Goal: Task Accomplishment & Management: Use online tool/utility

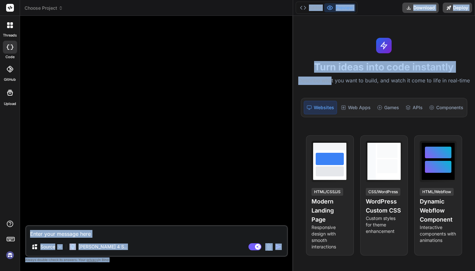
drag, startPoint x: 170, startPoint y: 77, endPoint x: 332, endPoint y: 81, distance: 161.9
click at [332, 81] on div "Choose Project Created with Pixso. Bind AI Web Search Created with Pixso. Code …" at bounding box center [247, 135] width 455 height 271
click at [221, 142] on div at bounding box center [156, 123] width 261 height 204
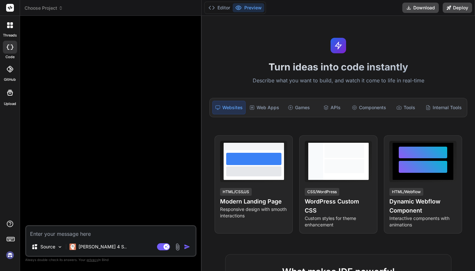
type textarea "x"
drag, startPoint x: 292, startPoint y: 129, endPoint x: 190, endPoint y: 146, distance: 103.2
click at [190, 146] on div "Bind AI Web Search Created with Pixso. Code Generator Source [PERSON_NAME] 4 S.…" at bounding box center [111, 143] width 182 height 255
click at [280, 69] on h1 "Turn ideas into code instantly" at bounding box center [338, 67] width 265 height 12
click at [271, 106] on div "Web Apps" at bounding box center [264, 108] width 35 height 14
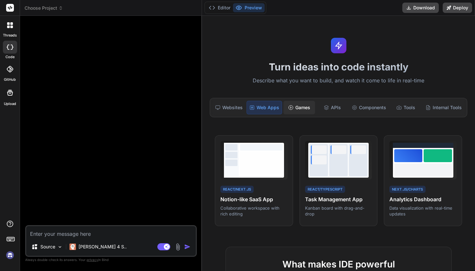
click at [289, 105] on icon at bounding box center [290, 107] width 5 height 5
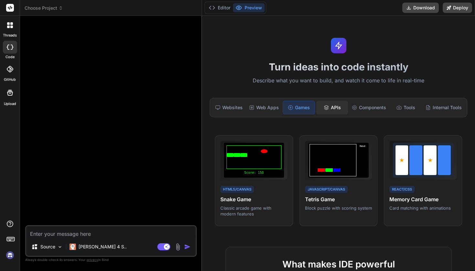
click at [340, 107] on div "APIs" at bounding box center [332, 108] width 32 height 14
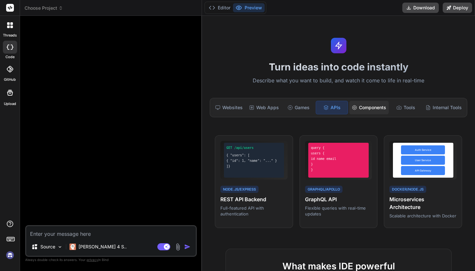
click at [380, 107] on div "Components" at bounding box center [368, 108] width 39 height 14
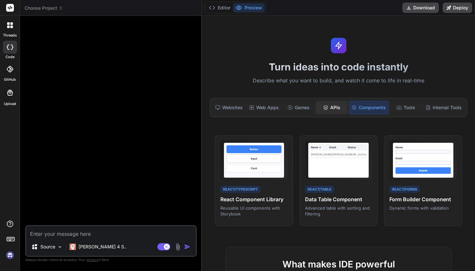
click at [331, 108] on div "APIs" at bounding box center [332, 108] width 32 height 14
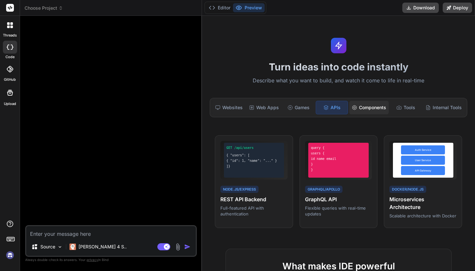
click at [371, 110] on div "Components" at bounding box center [368, 108] width 39 height 14
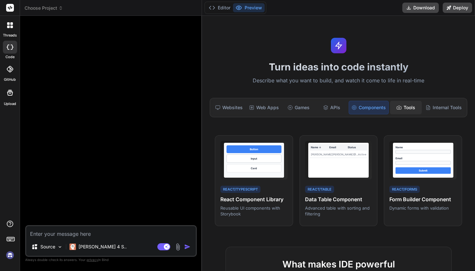
click at [407, 103] on div "Tools" at bounding box center [406, 108] width 32 height 14
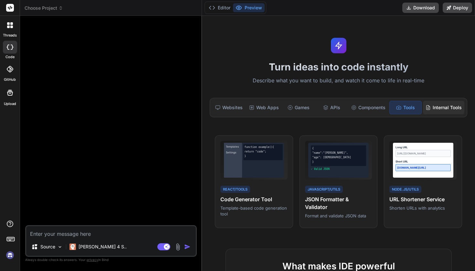
click at [438, 106] on div "Internal Tools" at bounding box center [443, 108] width 41 height 14
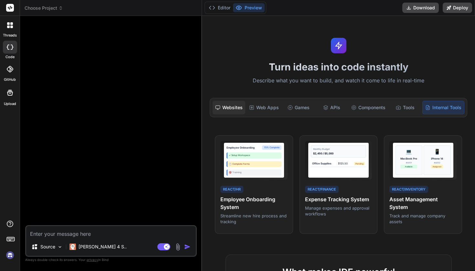
click at [230, 107] on div "Websites" at bounding box center [229, 108] width 33 height 14
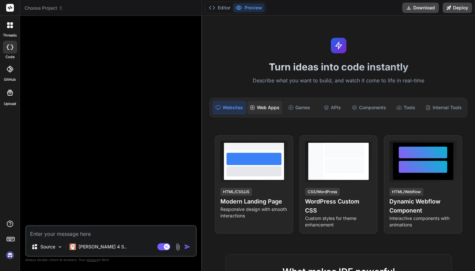
click at [261, 111] on div "Web Apps" at bounding box center [264, 108] width 35 height 14
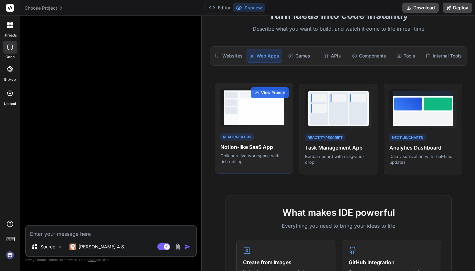
scroll to position [52, 0]
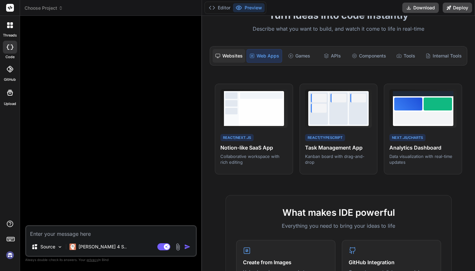
click at [236, 52] on div "Websites" at bounding box center [229, 56] width 33 height 14
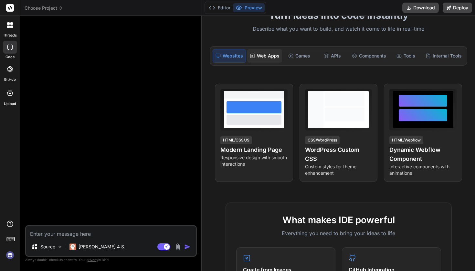
click at [269, 58] on div "Web Apps" at bounding box center [264, 56] width 35 height 14
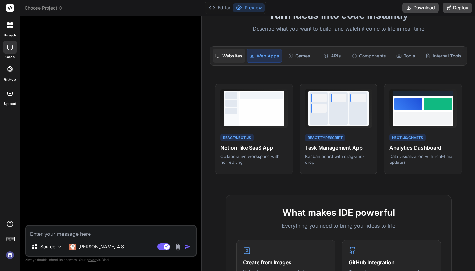
click at [241, 52] on div "Websites" at bounding box center [229, 56] width 33 height 14
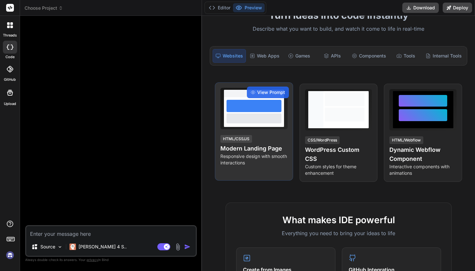
click at [250, 123] on div at bounding box center [254, 112] width 60 height 30
click at [264, 91] on span "View Prompt" at bounding box center [271, 92] width 28 height 6
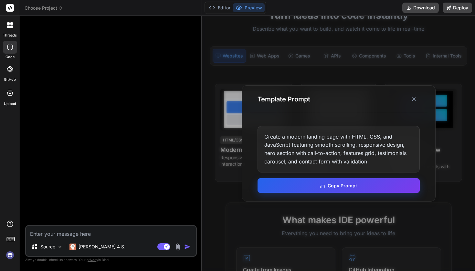
click at [315, 186] on button "Copy Prompt" at bounding box center [339, 185] width 162 height 15
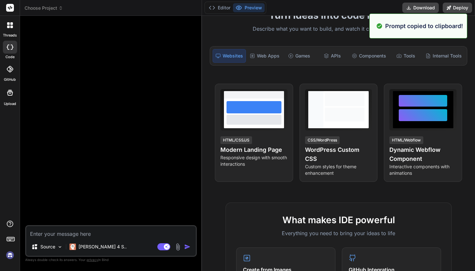
click at [81, 232] on textarea at bounding box center [111, 232] width 170 height 12
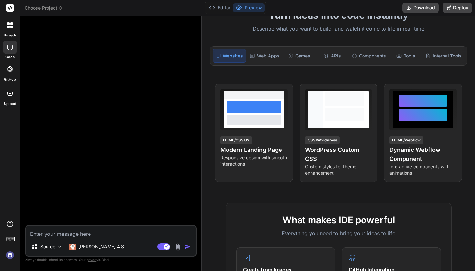
click at [71, 236] on textarea at bounding box center [111, 232] width 170 height 12
paste textarea "Create a modern landing page with HTML, CSS, and JavaScript featuring smooth sc…"
type textarea "Create a modern landing page with HTML, CSS, and JavaScript featuring smooth sc…"
type textarea "x"
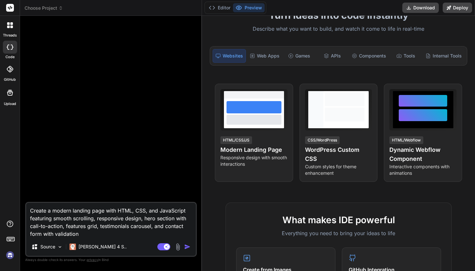
type textarea "Create a modern landing page with HTML, CSS, and JavaScript featuring smooth sc…"
click at [187, 248] on img "button" at bounding box center [187, 247] width 6 height 6
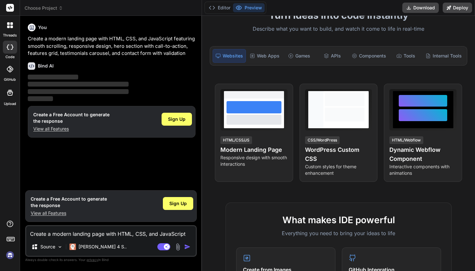
scroll to position [0, 0]
click at [414, 7] on button "Download" at bounding box center [420, 8] width 37 height 10
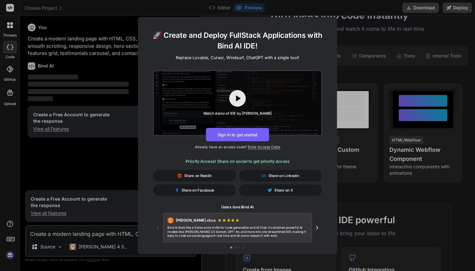
click at [92, 169] on div "🚀 Create and Deploy FullStack Applications with Bind AI IDE! Replace Lovable, C…" at bounding box center [237, 135] width 475 height 271
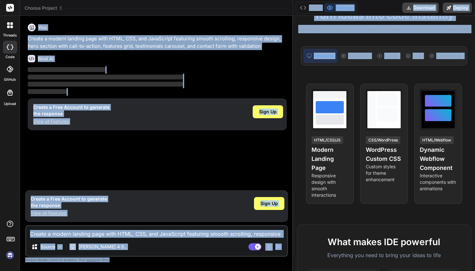
drag, startPoint x: 201, startPoint y: 105, endPoint x: 352, endPoint y: 81, distance: 152.2
click at [352, 81] on div "Choose Project Created with Pixso. Bind AI Web Search Created with Pixso. Code …" at bounding box center [247, 135] width 455 height 271
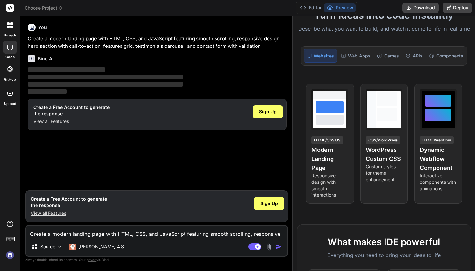
click at [213, 161] on div "You Create a modern landing page with HTML, CSS, and JavaScript featuring smoot…" at bounding box center [156, 104] width 261 height 166
click at [274, 113] on span "Sign Up" at bounding box center [267, 112] width 17 height 6
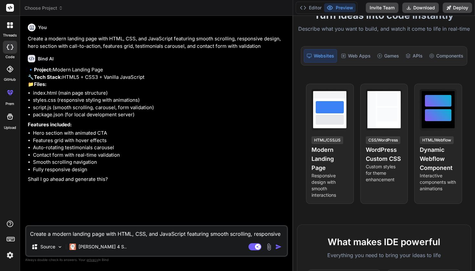
type textarea "x"
click at [97, 233] on textarea "Create a modern landing page with HTML, CSS, and JavaScript featuring smooth sc…" at bounding box center [156, 232] width 261 height 12
type textarea "y"
type textarea "x"
type textarea "ye"
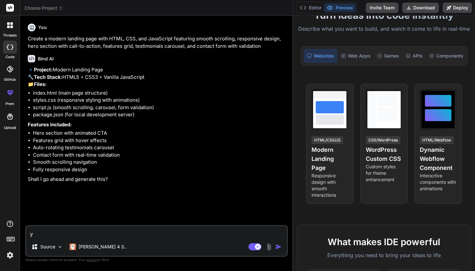
type textarea "x"
type textarea "yes"
type textarea "x"
type textarea "yes"
type textarea "x"
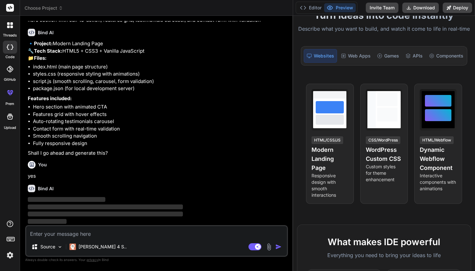
scroll to position [31, 0]
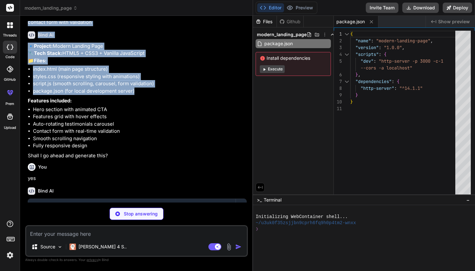
drag, startPoint x: 292, startPoint y: 93, endPoint x: 244, endPoint y: 96, distance: 48.6
click at [243, 96] on div "Bind AI Web Search Created with Pixso. Code Generator You Create a modern landi…" at bounding box center [136, 143] width 233 height 255
click at [239, 88] on li "script.js (smooth scrolling, carousel, form validation)" at bounding box center [139, 83] width 213 height 7
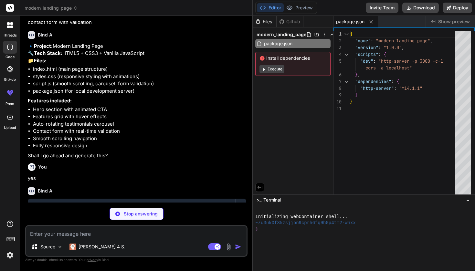
click at [263, 69] on icon at bounding box center [263, 69] width 5 height 5
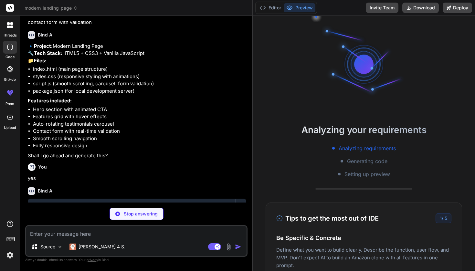
type textarea "x"
type textarea "</footer> <script src="script.js"></script> </body> </html>"
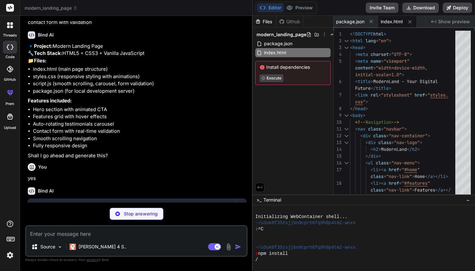
type textarea "x"
type textarea "</div> </footer> <script src="script.js"></script> </body> </html>"
type textarea "x"
type textarea "<script src="script.js"></script> </body> </html>"
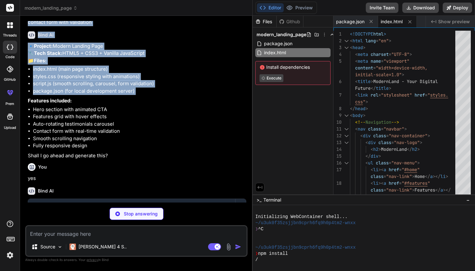
type textarea "x"
type textarea "</body> </html>"
type textarea "x"
type textarea "</div> </footer> <script src="script.js"></script> </body> </html>"
type textarea "x"
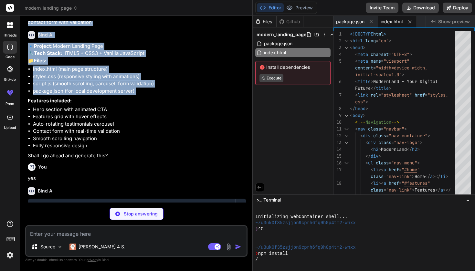
type textarea "<p>&copy; 2024 ModernLand. All rights reserved.</p> </div> </div> </footer> <sc…"
type textarea "x"
type textarea "</footer> <script src="script.js"></script> </body> </html>"
type textarea "x"
type textarea "</div> </footer> <script src="script.js"></script> </body> </html>"
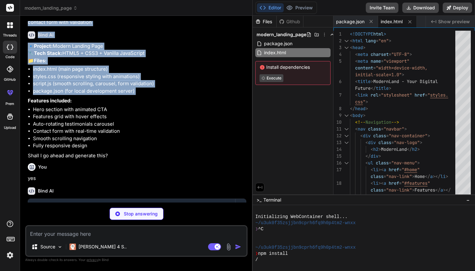
type textarea "x"
type textarea "<script src="script.js"></script> </body> </html>"
type textarea "x"
type textarea "<p>&copy; 2024 ModernLand. All rights reserved.</p> </div> </div> </footer> <sc…"
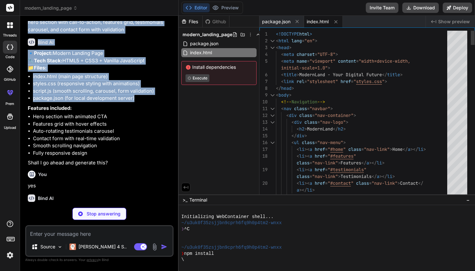
type textarea "x"
type textarea "<p>&copy; 2024 ModernLand. All rights reserved.</p> </div> </div> </footer> <sc…"
type textarea "x"
type textarea "</div> </div> </footer> <script src="script.js"></script> </body> </html>"
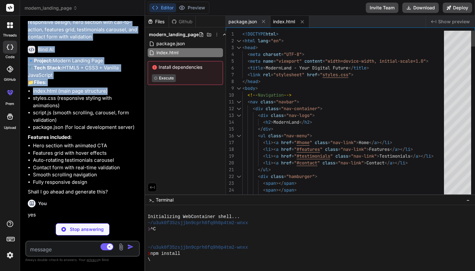
drag, startPoint x: 253, startPoint y: 108, endPoint x: 131, endPoint y: 107, distance: 122.1
click at [131, 107] on div "Bind AI Web Search Created with Pixso. Code Generator You Create a modern landi…" at bounding box center [82, 143] width 125 height 255
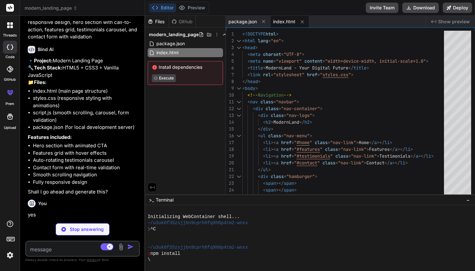
click at [133, 109] on li "styles.css (responsive styling with animations)" at bounding box center [86, 102] width 106 height 15
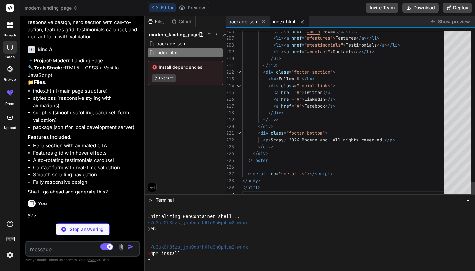
scroll to position [47, 0]
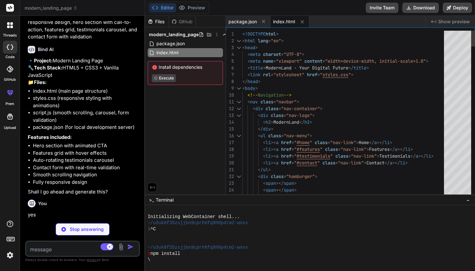
type textarea "x"
type textarea "} }"
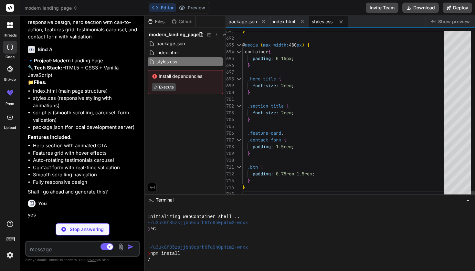
scroll to position [31, 0]
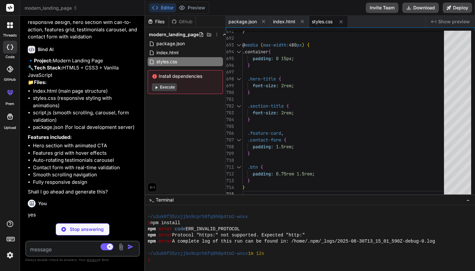
click at [162, 87] on button "Execute" at bounding box center [164, 87] width 25 height 8
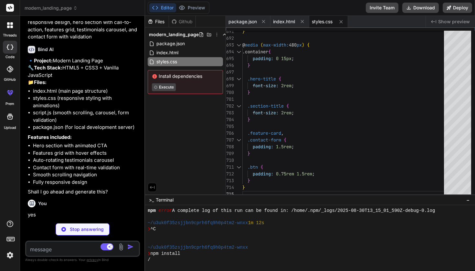
type textarea "x"
type textarea "to { transform: scale(4); opacity: 0; } } `; document.head.appendChild(style); …"
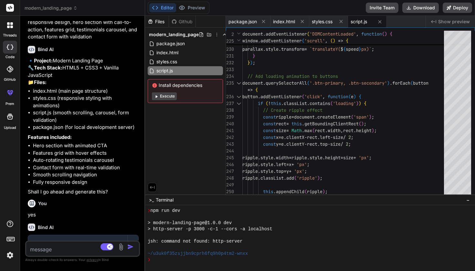
scroll to position [0, 0]
click at [166, 96] on button "Execute" at bounding box center [164, 96] width 25 height 8
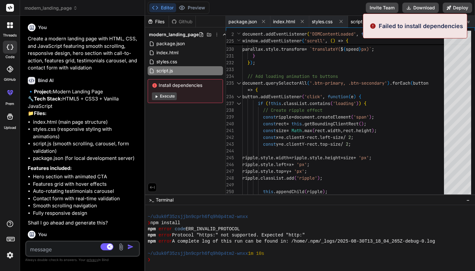
scroll to position [258, 0]
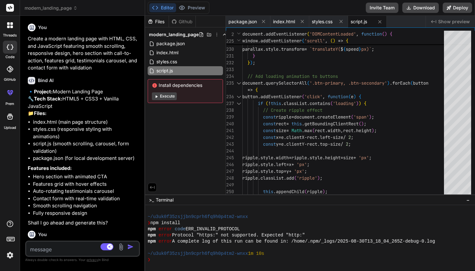
click at [170, 100] on div "Install dependencies Execute" at bounding box center [185, 91] width 75 height 24
click at [165, 97] on button "Execute" at bounding box center [164, 96] width 25 height 8
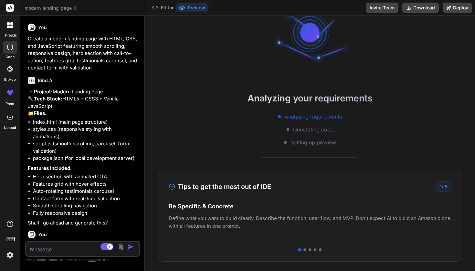
scroll to position [32, 0]
click at [164, 8] on button "Editor" at bounding box center [162, 7] width 27 height 9
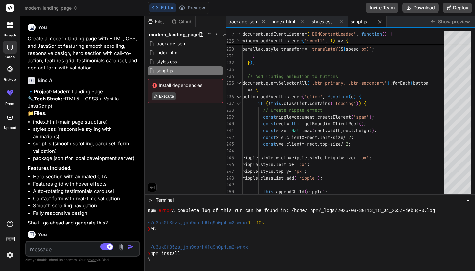
scroll to position [0, 0]
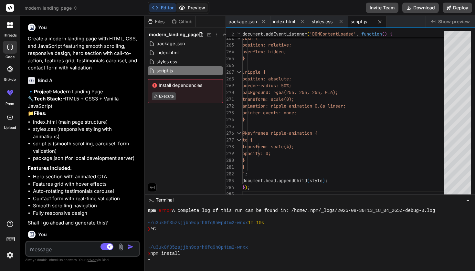
click at [200, 6] on button "Preview" at bounding box center [192, 7] width 32 height 9
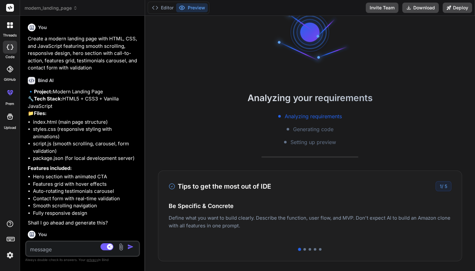
click at [251, 101] on h2 "Analyzing your requirements" at bounding box center [310, 98] width 330 height 14
click at [312, 119] on span "Analyzing requirements" at bounding box center [313, 116] width 57 height 8
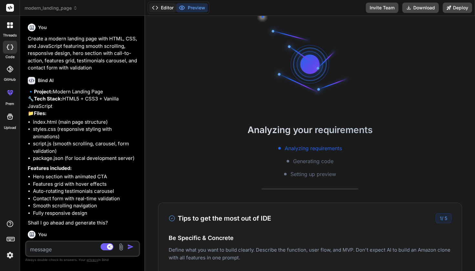
click at [155, 8] on icon at bounding box center [155, 8] width 6 height 6
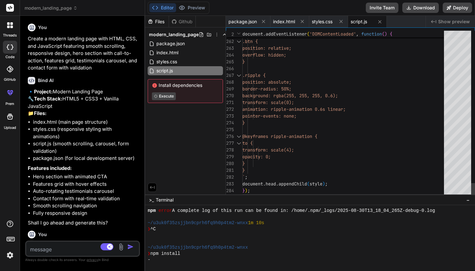
type textarea "x"
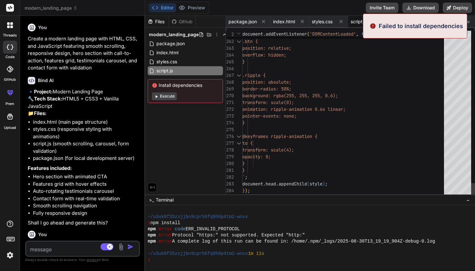
type textarea ".ripple { position: absolute; border-radius: 50%; background: rgba(255, 255, 25…"
click at [297, 114] on span "pointer-events: none;" at bounding box center [269, 116] width 54 height 6
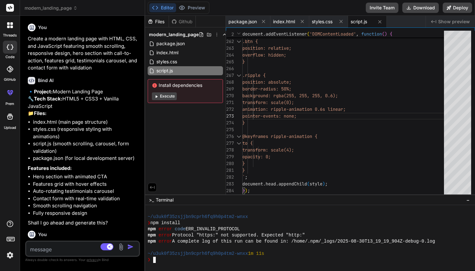
click at [225, 263] on div at bounding box center [310, 238] width 330 height 66
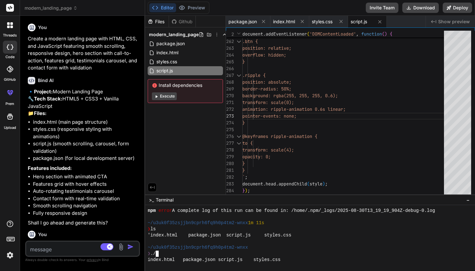
scroll to position [350, 0]
drag, startPoint x: 147, startPoint y: 247, endPoint x: 254, endPoint y: 250, distance: 107.0
click at [254, 250] on div "yyyyyyyyyyyyyyyyyyyyyyyyyyyyyyyy mmmmmmmmmmmmmmmmmmmmmmmmmmmmmmmm npm error A c…" at bounding box center [310, 238] width 330 height 66
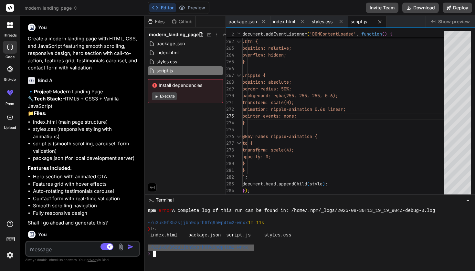
type textarea "~/u3uk0f35zsjjbn9cprh6fq9h0p4tm2-wnxx"
click at [171, 253] on div "❯" at bounding box center [295, 254] width 294 height 6
type textarea "~/u3uk0f35zsjjbn9cprh6fq9h0p4tm2-wnxx"
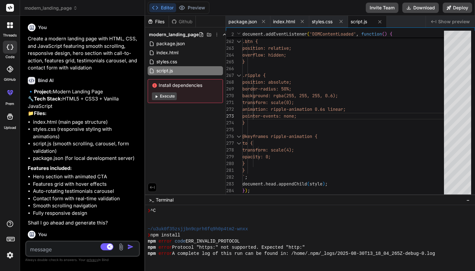
scroll to position [460, 0]
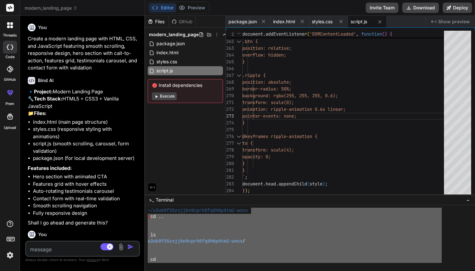
drag, startPoint x: 252, startPoint y: 211, endPoint x: 164, endPoint y: 270, distance: 106.3
click at [164, 270] on div "yyyyyyyyyyyyyyyyyyyyyyyyyyyyyyyy xxxxxxxxxxxxxxxxxxxxxxxxxxxxxxxx ~/u3uk0f35zsj…" at bounding box center [310, 238] width 330 height 66
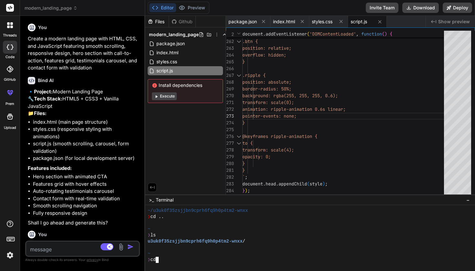
click at [218, 222] on div at bounding box center [295, 223] width 294 height 6
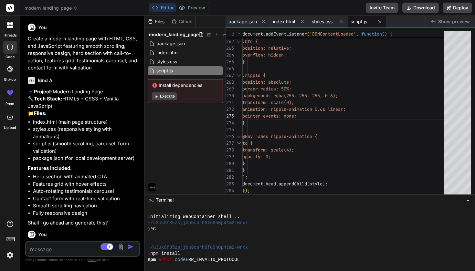
scroll to position [0, 0]
drag, startPoint x: 147, startPoint y: 222, endPoint x: 253, endPoint y: 224, distance: 105.7
click at [253, 224] on div "yyyyyyyyyyyyyyyyyyyyyyyyyyyyyyyy xxxxxxxxxxxxxxxxxxxxxxxxxxxxxxxx Initializing …" at bounding box center [310, 238] width 330 height 66
type textarea "~/u3uk0f35zsjjbn9cprh6fq9h0p4tm2-wnxx"
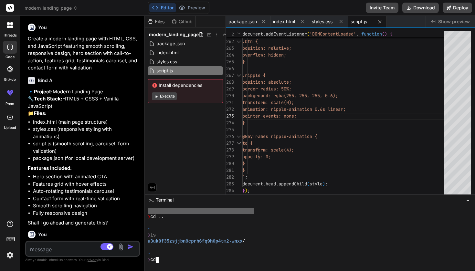
click at [246, 250] on div at bounding box center [295, 248] width 294 height 6
type textarea "~/u3uk0f35zsjjbn9cprh6fq9h0p4tm2-wnxx"
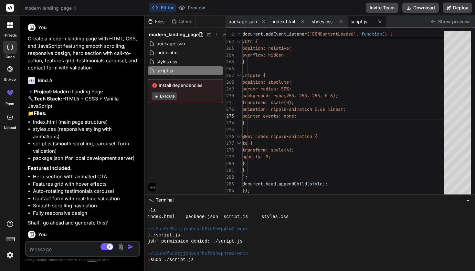
scroll to position [526, 0]
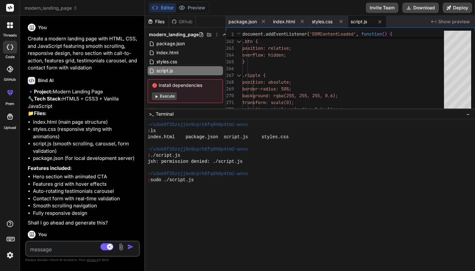
drag, startPoint x: 230, startPoint y: 195, endPoint x: 256, endPoint y: 107, distance: 91.2
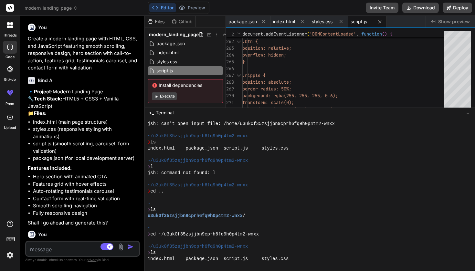
scroll to position [491, 0]
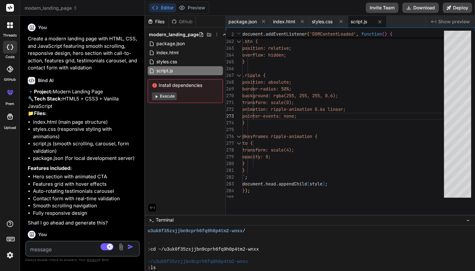
drag, startPoint x: 275, startPoint y: 108, endPoint x: 268, endPoint y: 221, distance: 113.7
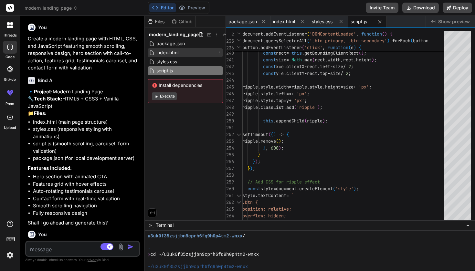
click at [170, 52] on span "index.html" at bounding box center [167, 53] width 23 height 8
type textarea "</div> </div> </footer> <script src="script.js"></script> </body> </html>"
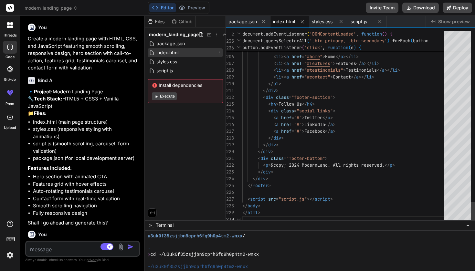
scroll to position [47, 0]
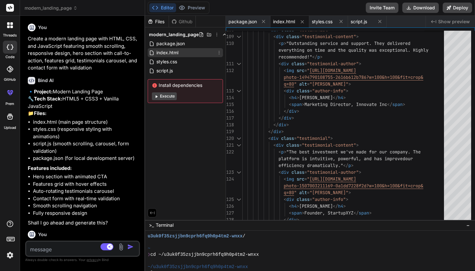
click at [219, 52] on icon at bounding box center [218, 52] width 5 height 5
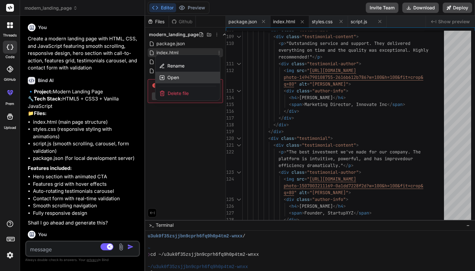
click at [198, 76] on div "Open" at bounding box center [187, 78] width 65 height 12
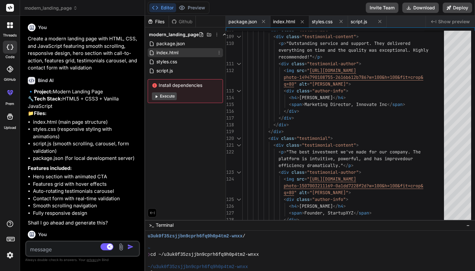
click at [219, 53] on icon at bounding box center [218, 52] width 5 height 5
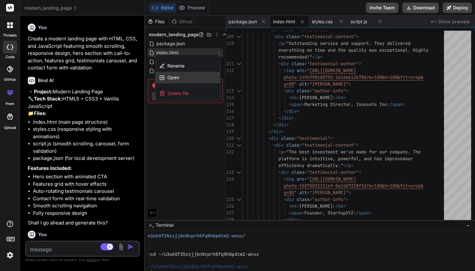
click at [190, 79] on div "Open" at bounding box center [187, 78] width 65 height 12
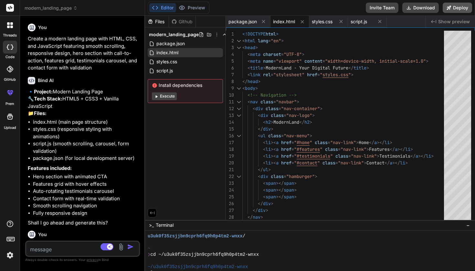
click at [463, 11] on button "Deploy" at bounding box center [457, 8] width 29 height 10
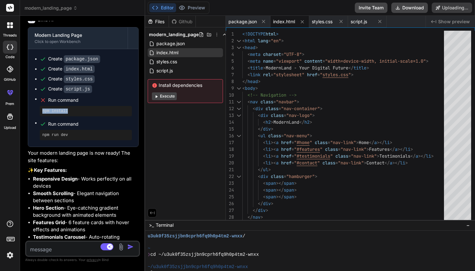
drag, startPoint x: 42, startPoint y: 120, endPoint x: 78, endPoint y: 121, distance: 36.2
click at [78, 116] on div "npm install" at bounding box center [86, 111] width 92 height 10
copy pre "npm install"
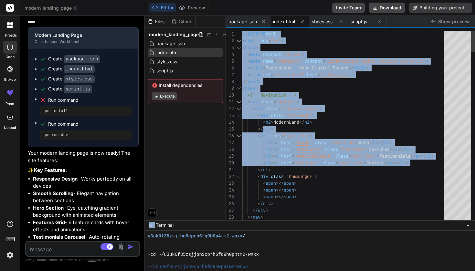
drag, startPoint x: 234, startPoint y: 221, endPoint x: 264, endPoint y: 127, distance: 98.4
click at [264, 127] on div "Files Github modern_landing_page package.json index.html styles.css script.js I…" at bounding box center [310, 143] width 330 height 255
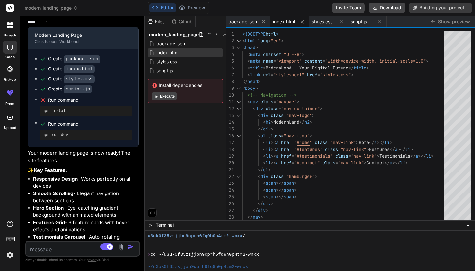
click at [212, 182] on div "Files Github modern_landing_page package.json index.html styles.css script.js I…" at bounding box center [185, 118] width 81 height 204
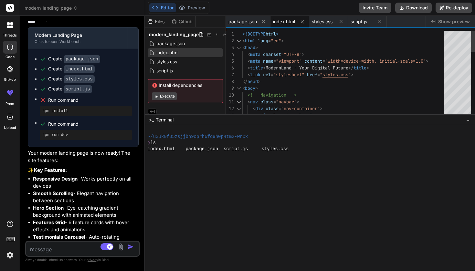
drag, startPoint x: 251, startPoint y: 220, endPoint x: 262, endPoint y: 115, distance: 106.3
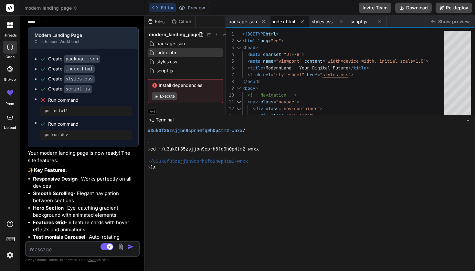
scroll to position [492, 0]
click at [251, 188] on div at bounding box center [310, 198] width 330 height 146
click at [232, 192] on div at bounding box center [310, 198] width 330 height 146
type textarea "x"
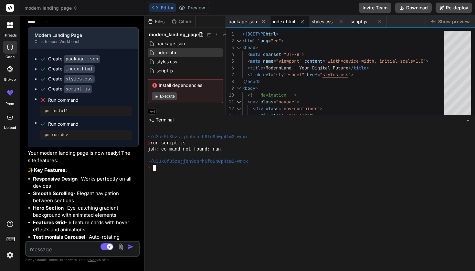
type textarea "npm install"
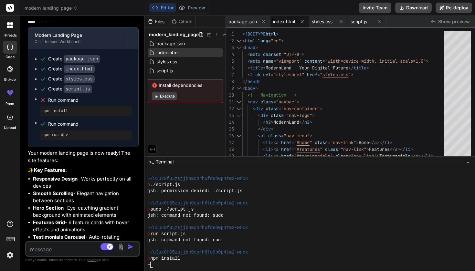
scroll to position [552, 0]
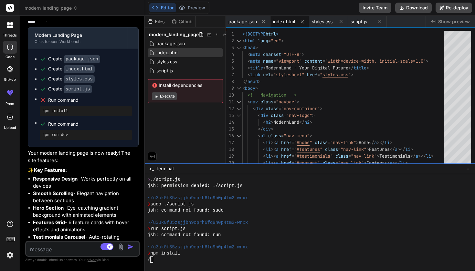
drag, startPoint x: 279, startPoint y: 115, endPoint x: 274, endPoint y: 163, distance: 48.8
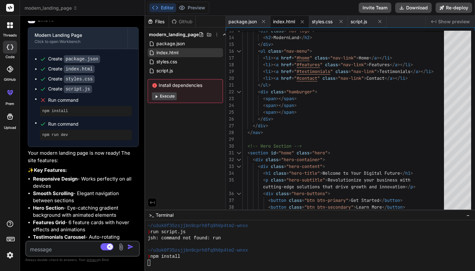
scroll to position [602, 0]
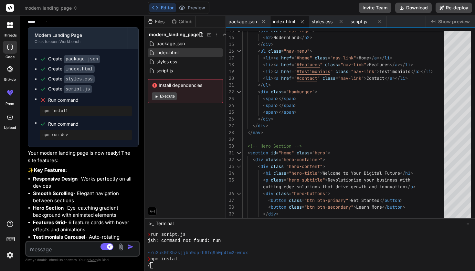
drag, startPoint x: 312, startPoint y: 163, endPoint x: 312, endPoint y: 218, distance: 54.6
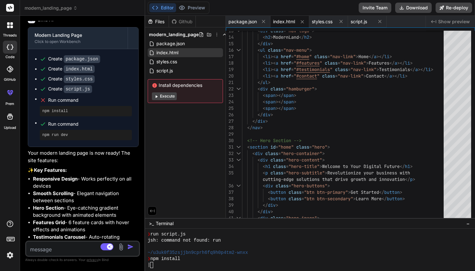
type textarea "x"
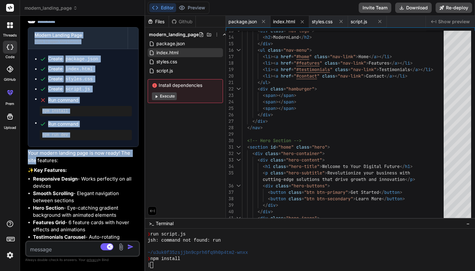
type textarea "<p>&copy; 2024 ModernLand. All rights reserved.</p> </div> </div> </footer> <sc…"
type textarea "x"
type textarea "</div> </div> </footer> <script src="script.js"></script> </body> </html>"
type textarea "x"
type textarea "<script src="script.js"></script> </body> </html>"
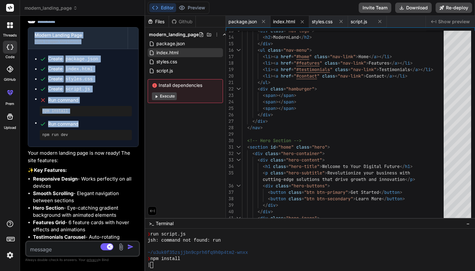
type textarea "x"
type textarea "</div> </div> </footer> <script src="script.js"></script> </body> </html>"
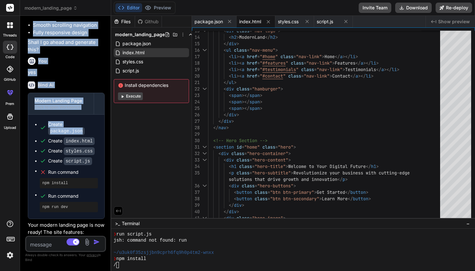
drag, startPoint x: 144, startPoint y: 145, endPoint x: 84, endPoint y: 144, distance: 60.1
click at [84, 144] on div "Bind AI Web Search Created with Pixso. Code Generator You Create a modern landi…" at bounding box center [65, 143] width 91 height 255
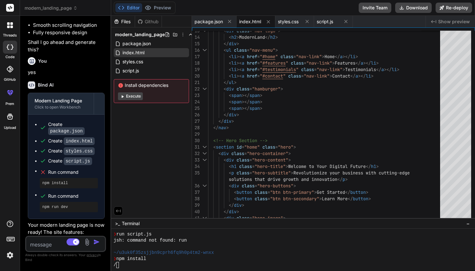
click at [88, 186] on pre "npm install" at bounding box center [68, 183] width 53 height 5
click at [191, 134] on div "Files Github modern_landing_page package.json index.html styles.css script.js I…" at bounding box center [151, 117] width 81 height 202
click at [161, 126] on div "Files Github modern_landing_page package.json index.html styles.css script.js I…" at bounding box center [151, 117] width 81 height 202
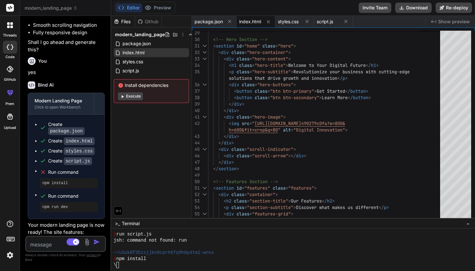
click at [268, 250] on div "~/u3uk0f35zsjjbn9cprh6fq9h0p4tm2-wnxx" at bounding box center [273, 253] width 319 height 6
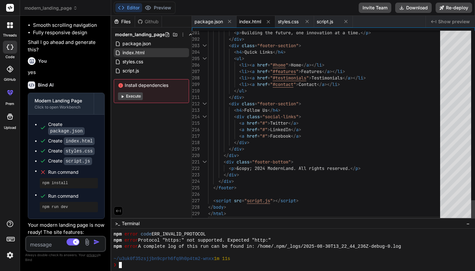
scroll to position [632, 0]
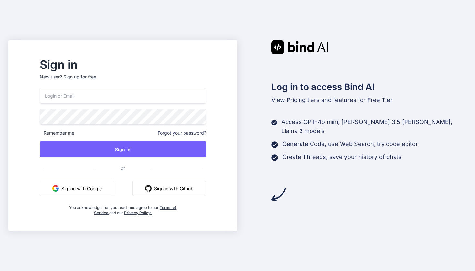
click at [105, 189] on button "Sign in with Google" at bounding box center [77, 189] width 75 height 16
